Goal: Information Seeking & Learning: Find specific fact

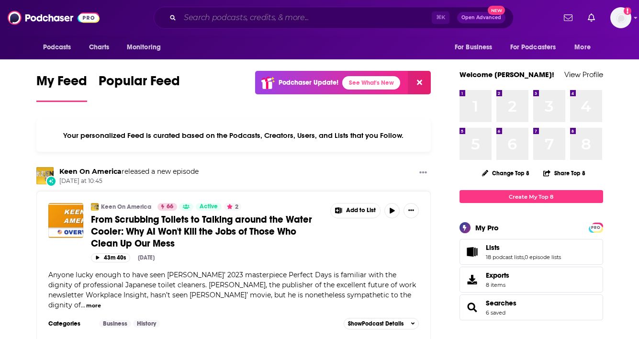
click at [204, 16] on input "Search podcasts, credits, & more..." at bounding box center [306, 17] width 252 height 15
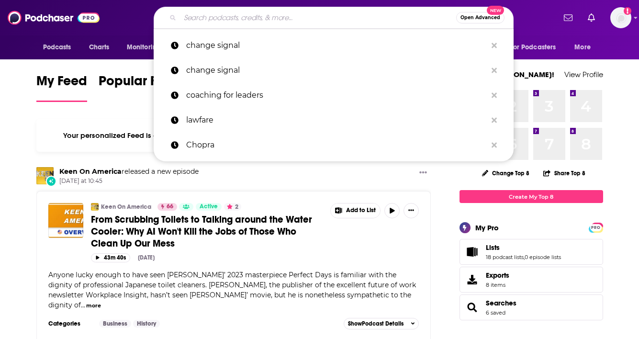
paste input "Leaders in Customer Loyalty,"
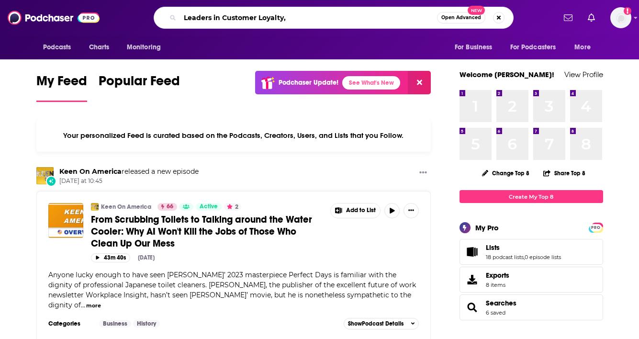
type input "Leaders in Customer Loyalty,"
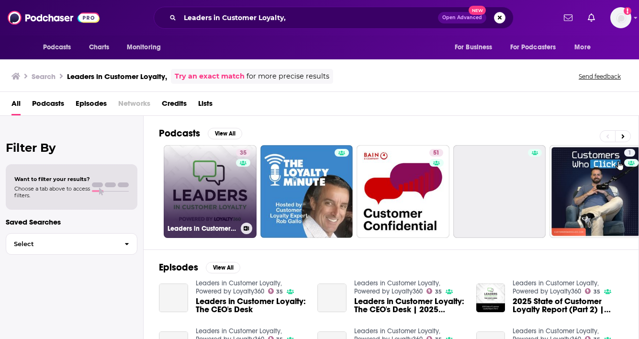
click at [212, 192] on link "35 Leaders in Customer Loyalty, Powered by Loyalty360" at bounding box center [210, 191] width 93 height 93
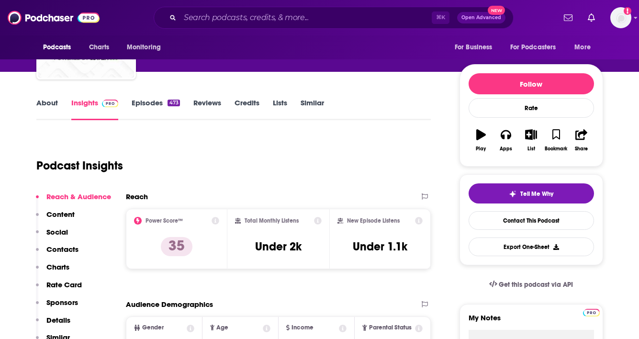
scroll to position [95, 0]
